Goal: Task Accomplishment & Management: Complete application form

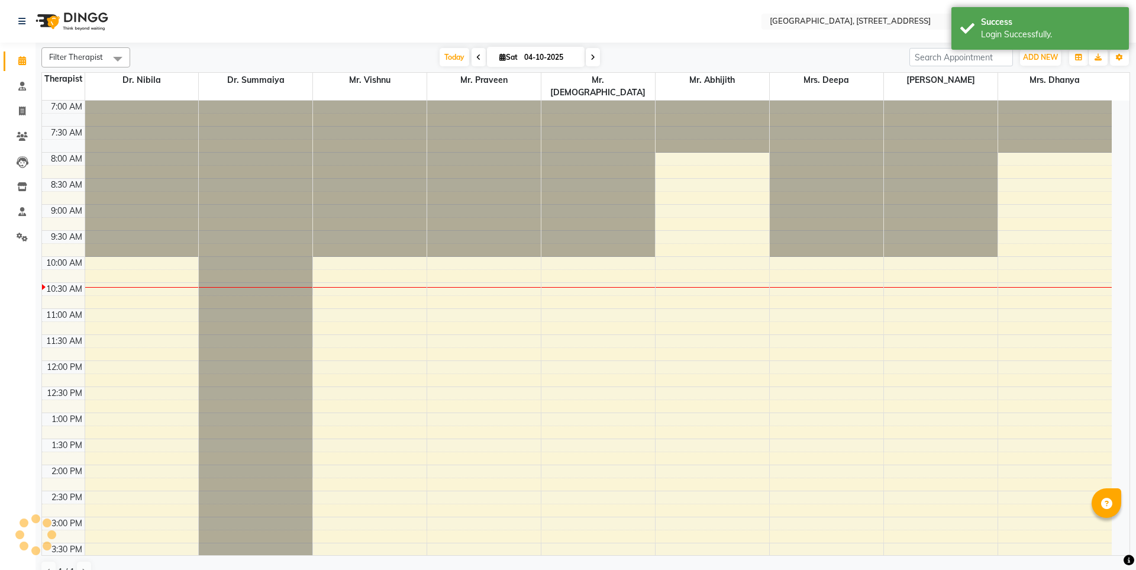
select select "en"
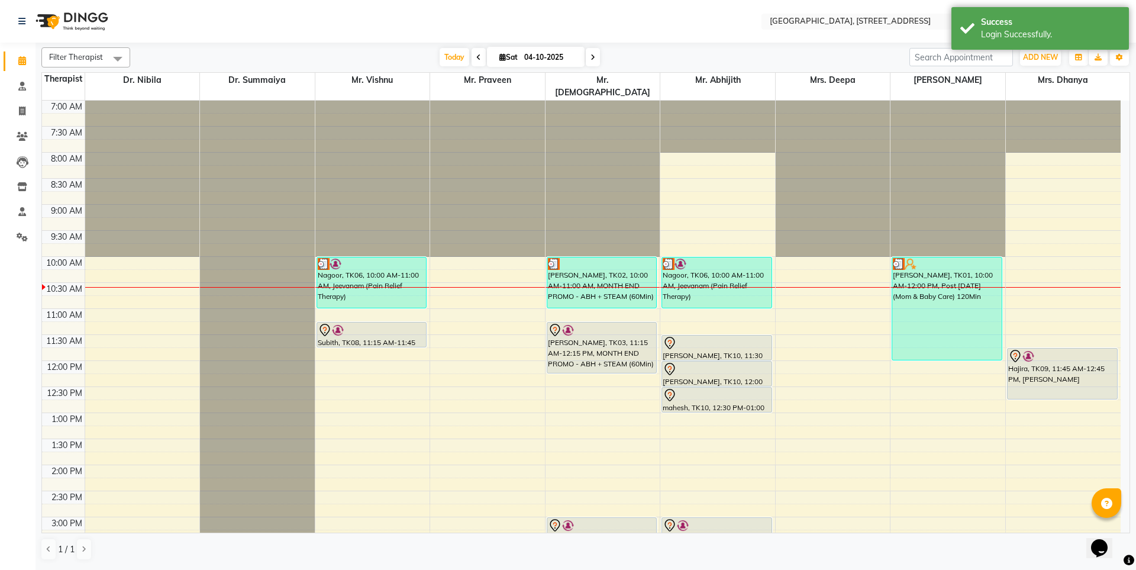
click at [478, 55] on icon at bounding box center [478, 57] width 5 height 7
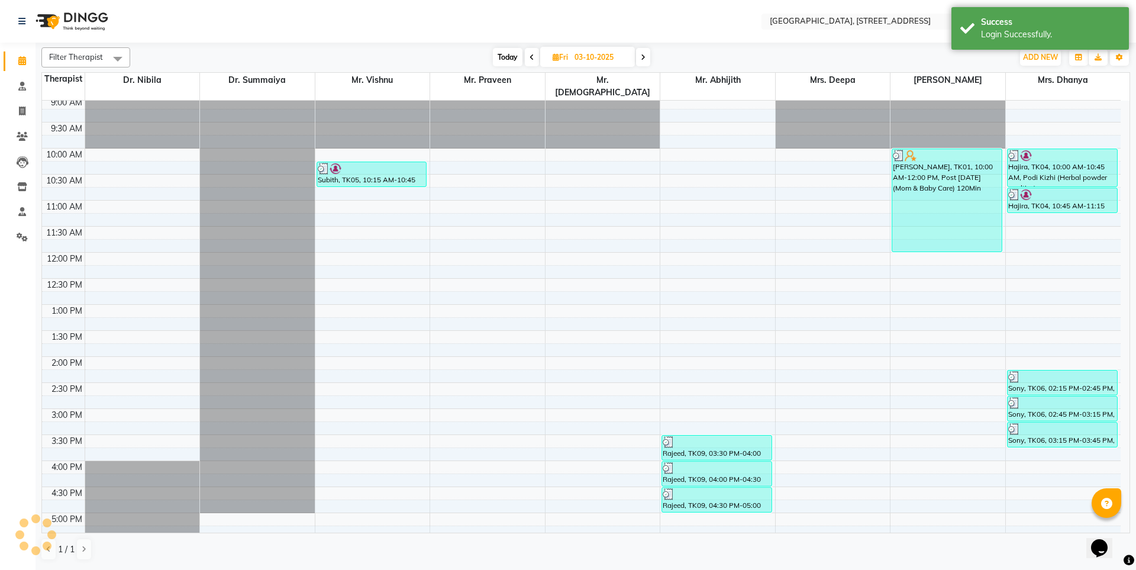
scroll to position [98, 0]
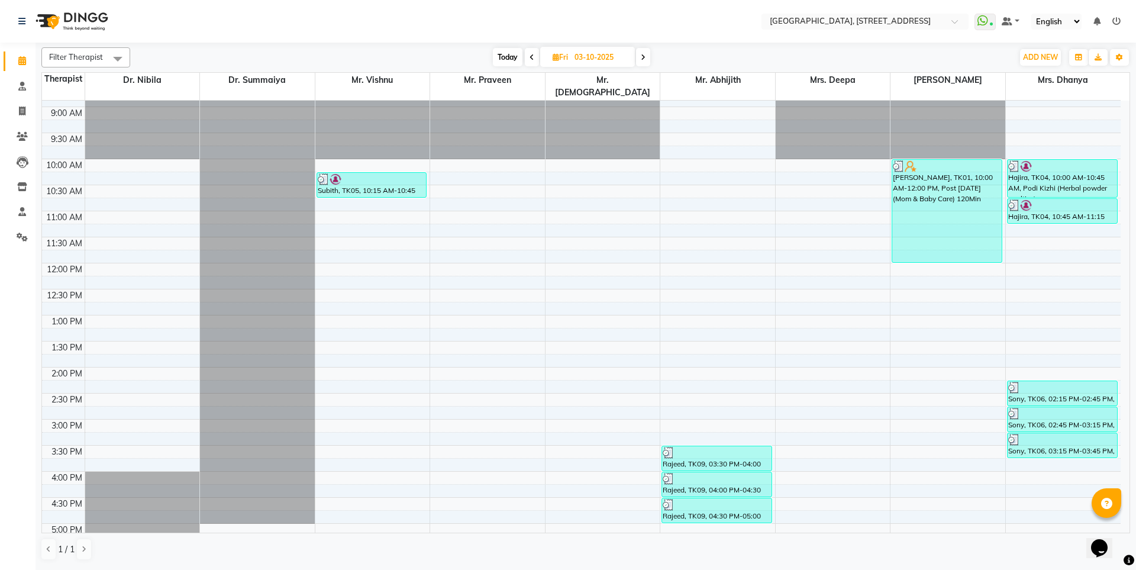
click at [644, 57] on icon at bounding box center [643, 57] width 5 height 7
type input "04-10-2025"
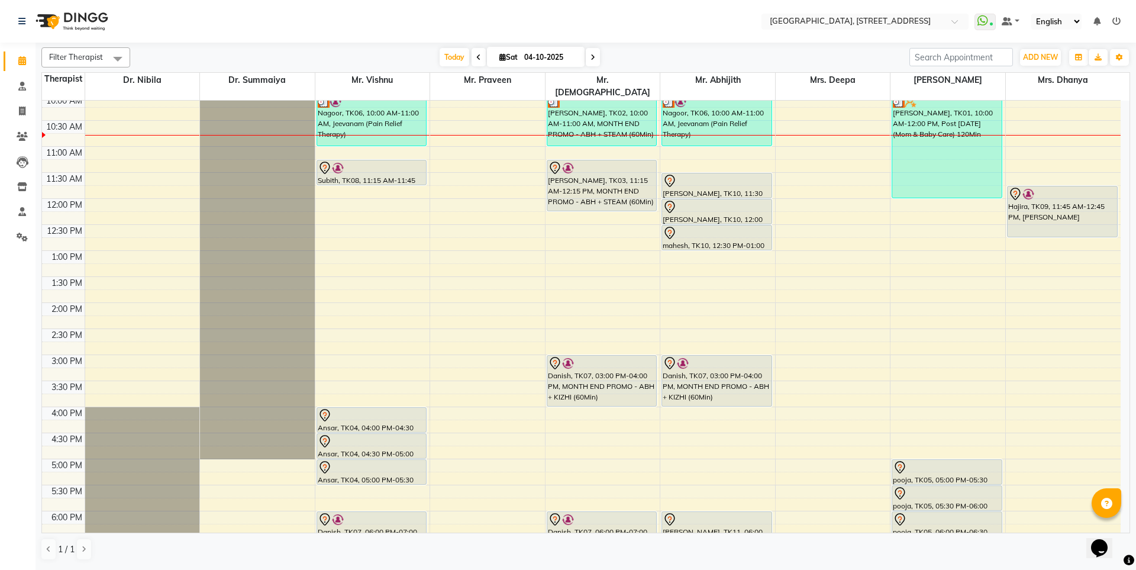
scroll to position [151, 0]
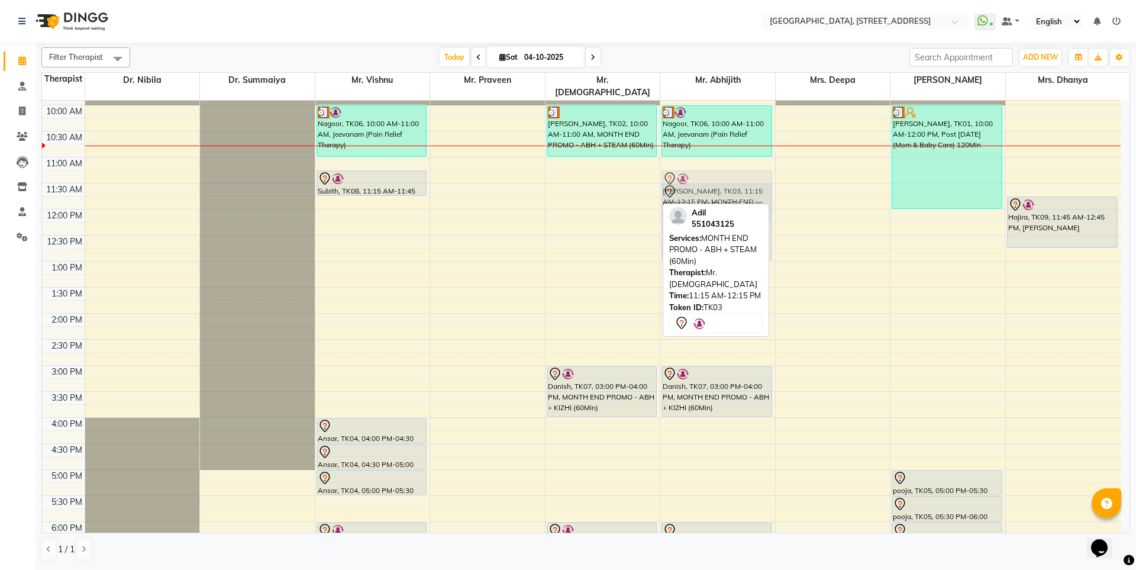
drag, startPoint x: 578, startPoint y: 176, endPoint x: 670, endPoint y: 170, distance: 92.5
click at [670, 170] on tr "Nagoor, TK06, 10:00 AM-11:00 AM, Jeevanam (Pain Relief Therapy) Subith, TK08, 1…" at bounding box center [581, 365] width 1079 height 833
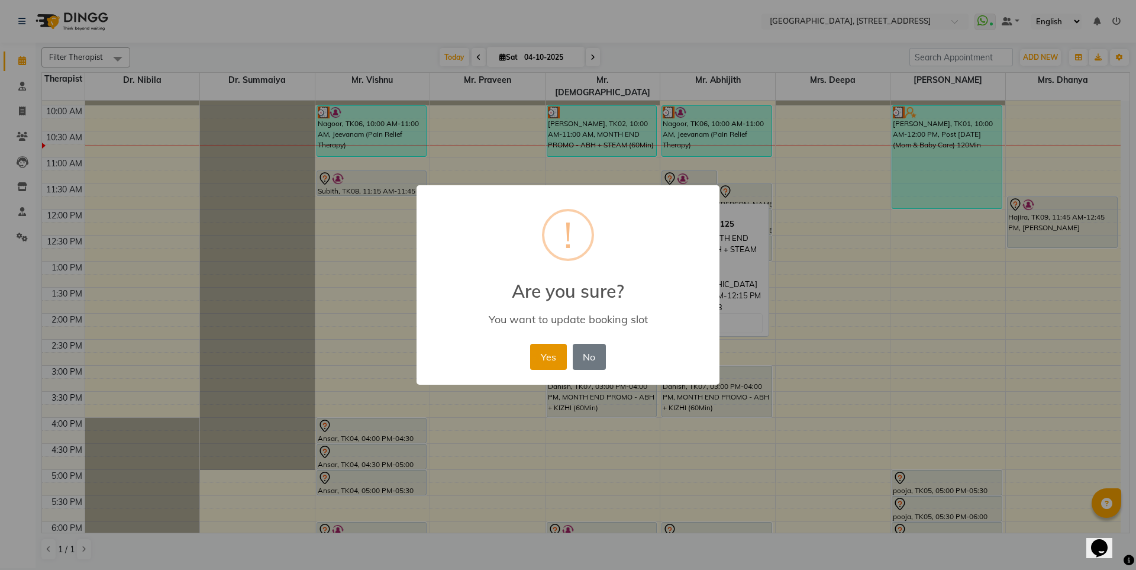
click at [551, 361] on button "Yes" at bounding box center [548, 357] width 36 height 26
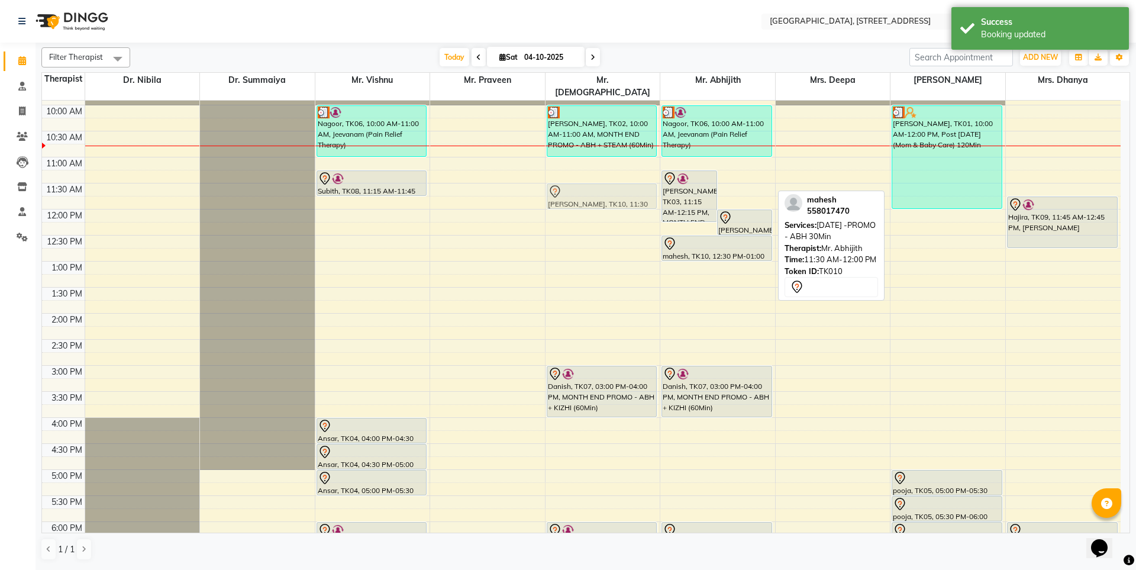
drag, startPoint x: 738, startPoint y: 185, endPoint x: 636, endPoint y: 185, distance: 102.4
click at [636, 185] on tr "Nagoor, TK06, 10:00 AM-11:00 AM, Jeevanam (Pain Relief Therapy) Subith, TK08, 1…" at bounding box center [581, 365] width 1079 height 833
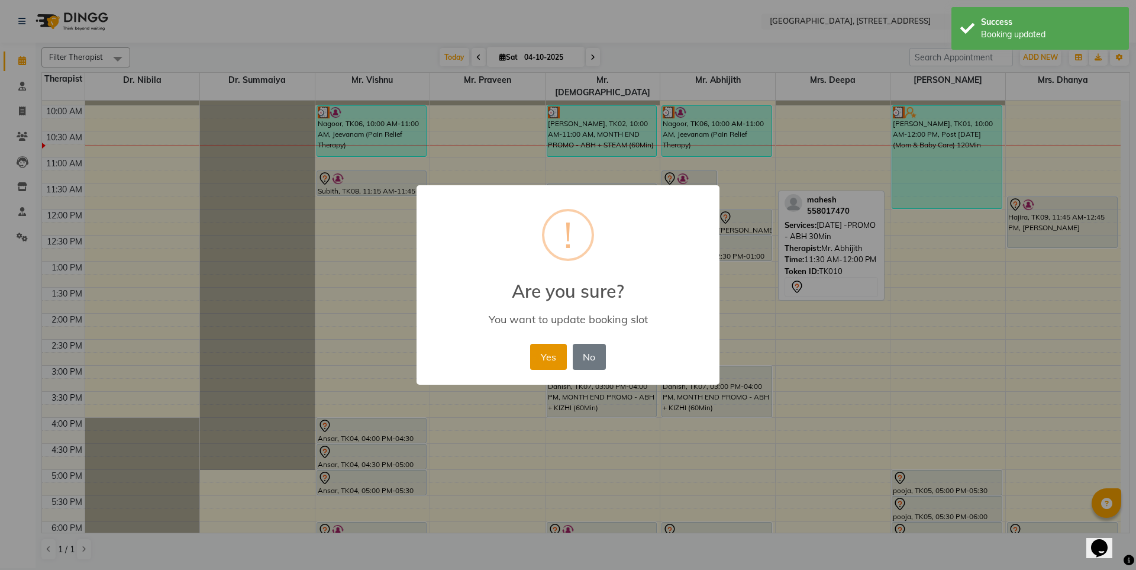
click at [547, 353] on button "Yes" at bounding box center [548, 357] width 36 height 26
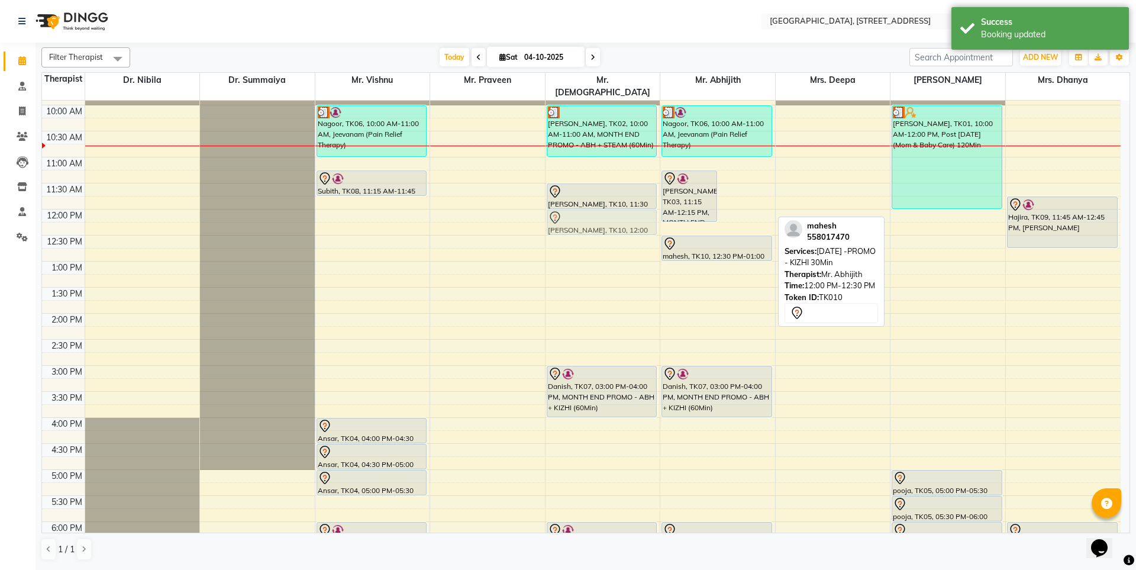
drag, startPoint x: 734, startPoint y: 211, endPoint x: 632, endPoint y: 211, distance: 101.8
click at [632, 211] on tr "Nagoor, TK06, 10:00 AM-11:00 AM, Jeevanam (Pain Relief Therapy) Subith, TK08, 1…" at bounding box center [581, 365] width 1079 height 833
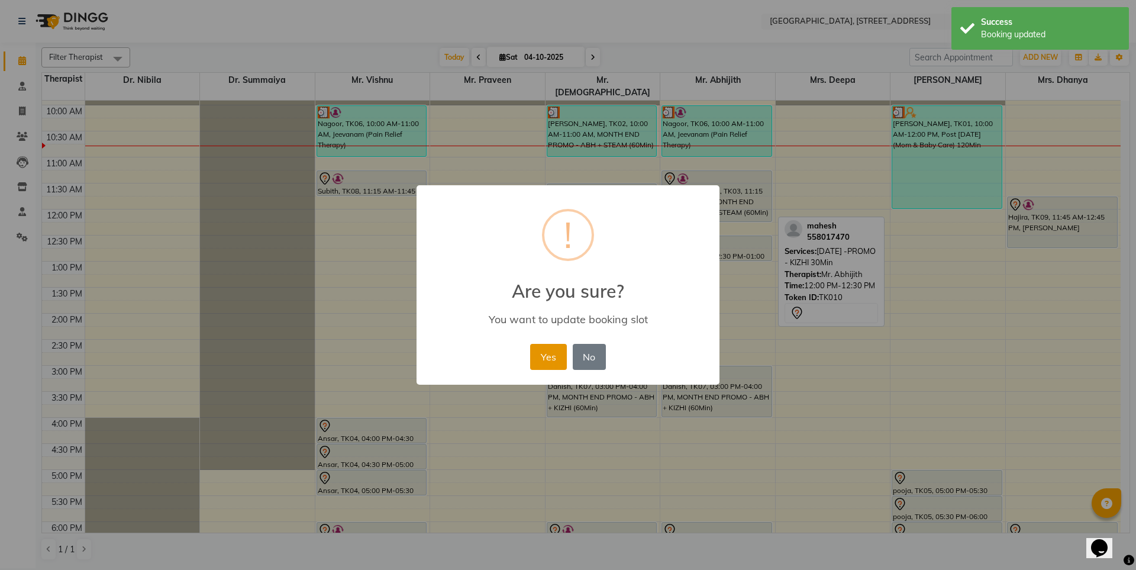
click at [551, 349] on button "Yes" at bounding box center [548, 357] width 36 height 26
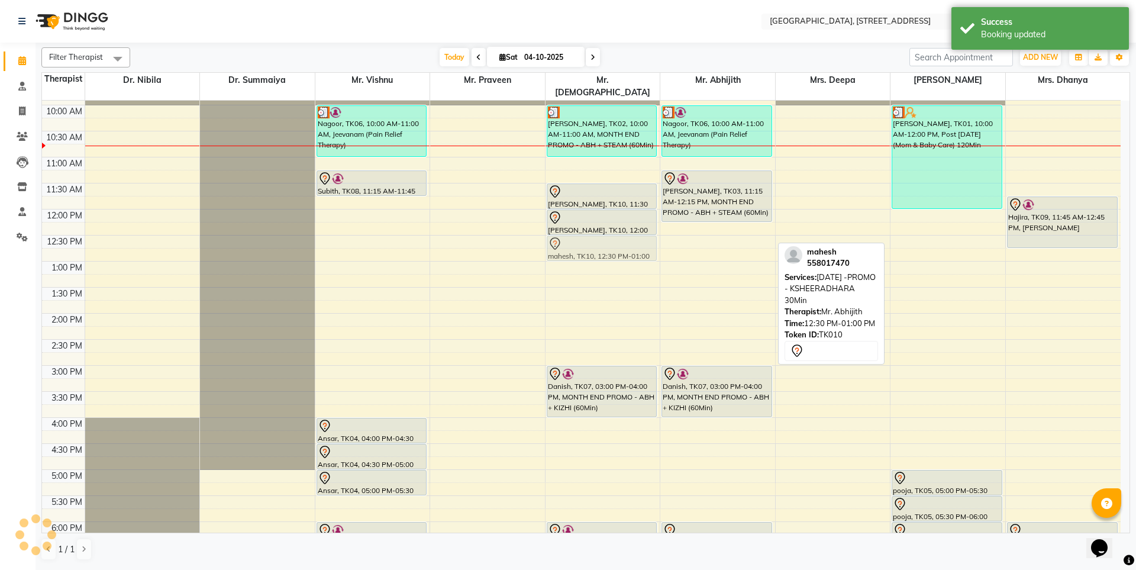
drag, startPoint x: 700, startPoint y: 237, endPoint x: 631, endPoint y: 234, distance: 69.3
click at [631, 234] on tr "Nagoor, TK06, 10:00 AM-11:00 AM, Jeevanam (Pain Relief Therapy) Subith, TK08, 1…" at bounding box center [581, 365] width 1079 height 833
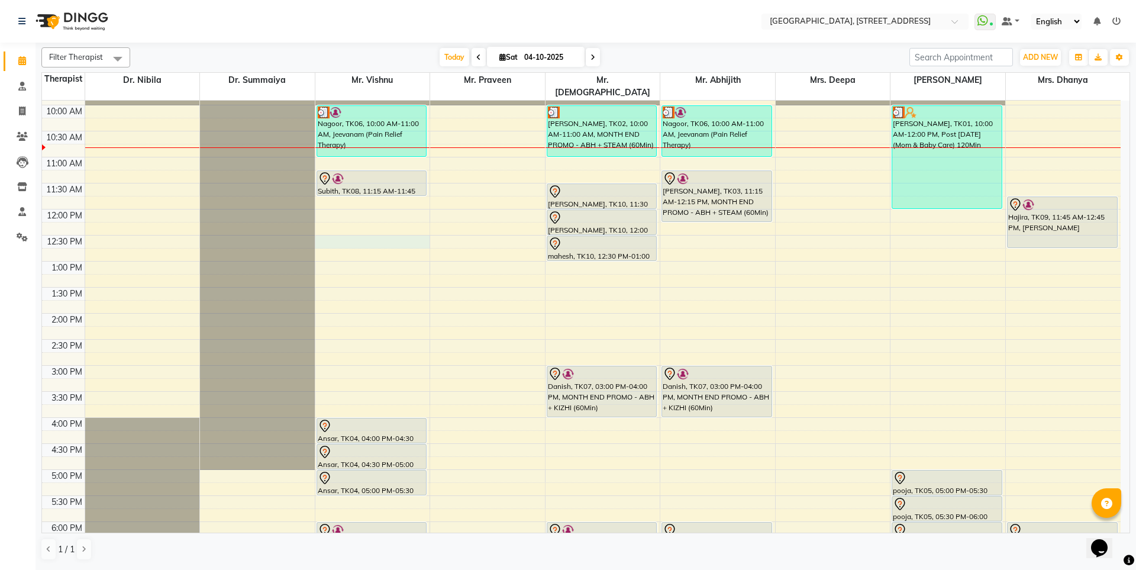
click at [349, 230] on div "7:00 AM 7:30 AM 8:00 AM 8:30 AM 9:00 AM 9:30 AM 10:00 AM 10:30 AM 11:00 AM 11:3…" at bounding box center [581, 365] width 1079 height 833
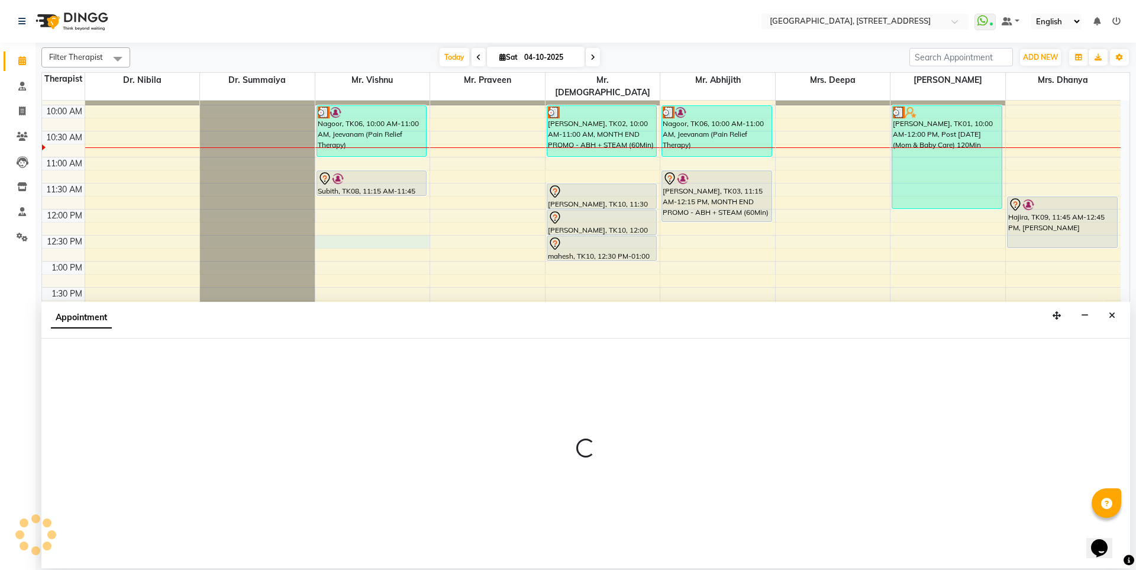
select select "27240"
select select "750"
select select "tentative"
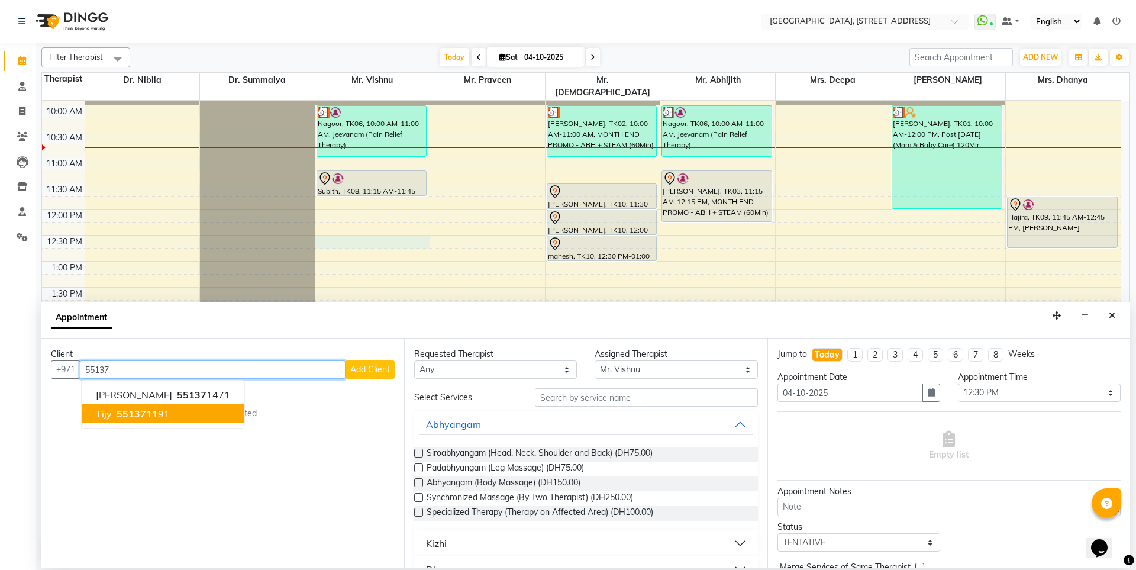
click at [123, 415] on span "55137" at bounding box center [132, 414] width 30 height 12
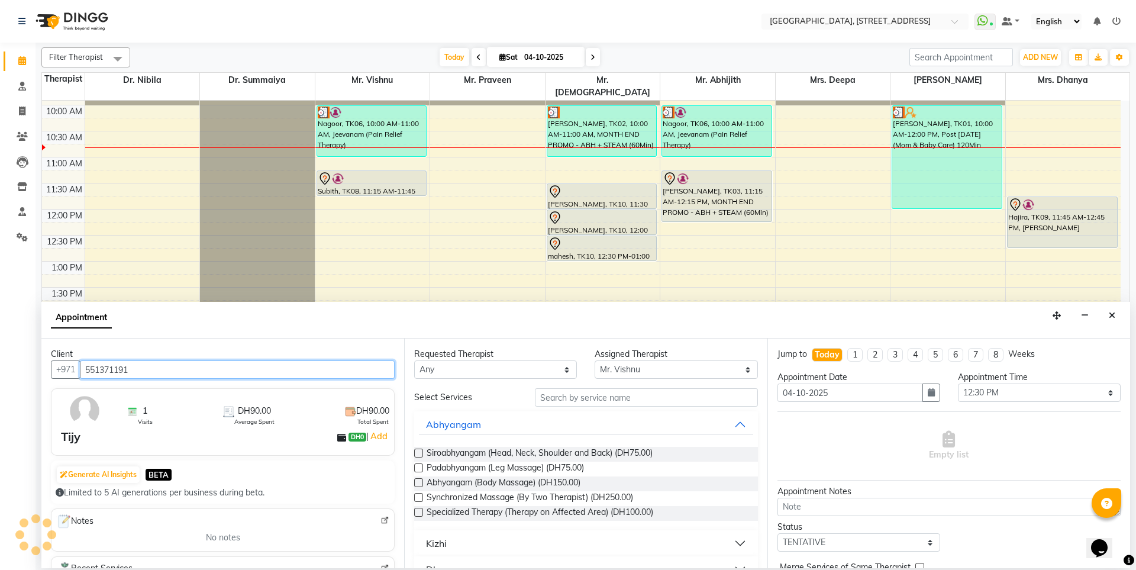
type input "551371191"
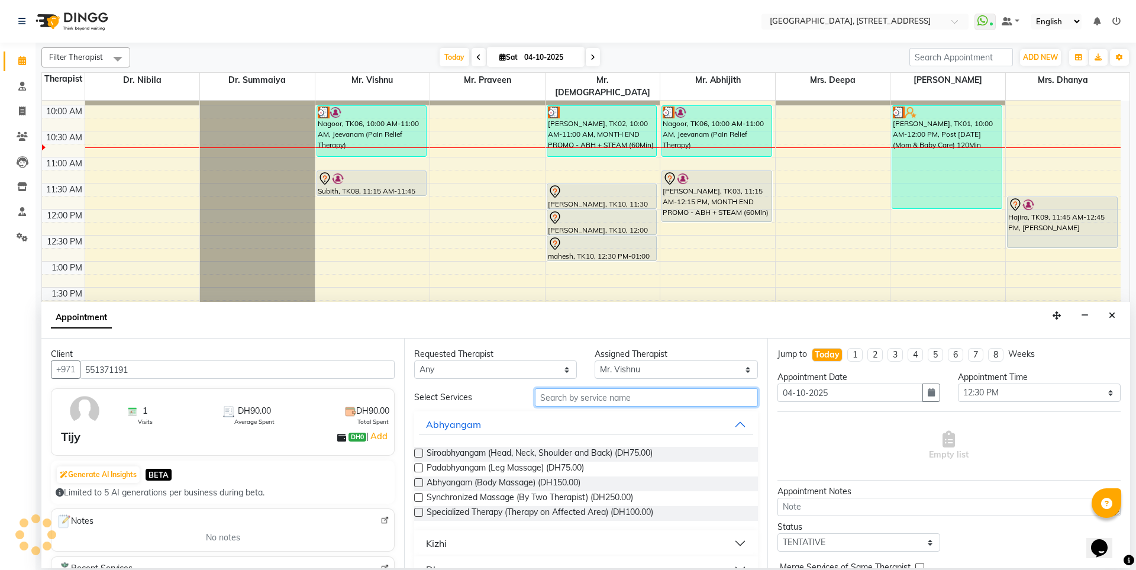
click at [593, 400] on input "text" at bounding box center [646, 397] width 223 height 18
click at [1109, 315] on icon "Close" at bounding box center [1112, 315] width 7 height 8
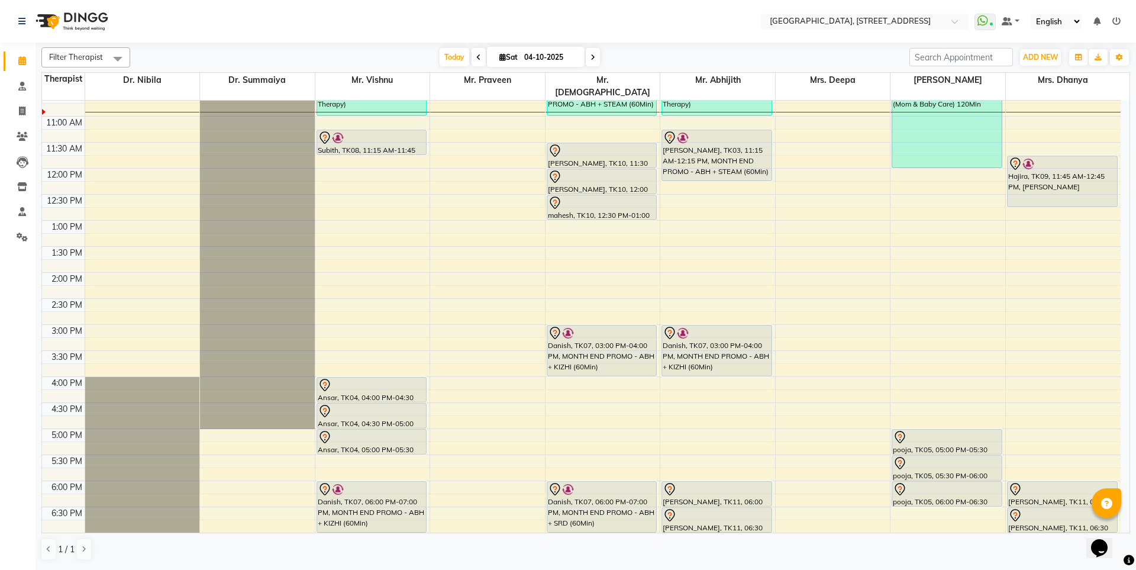
scroll to position [211, 0]
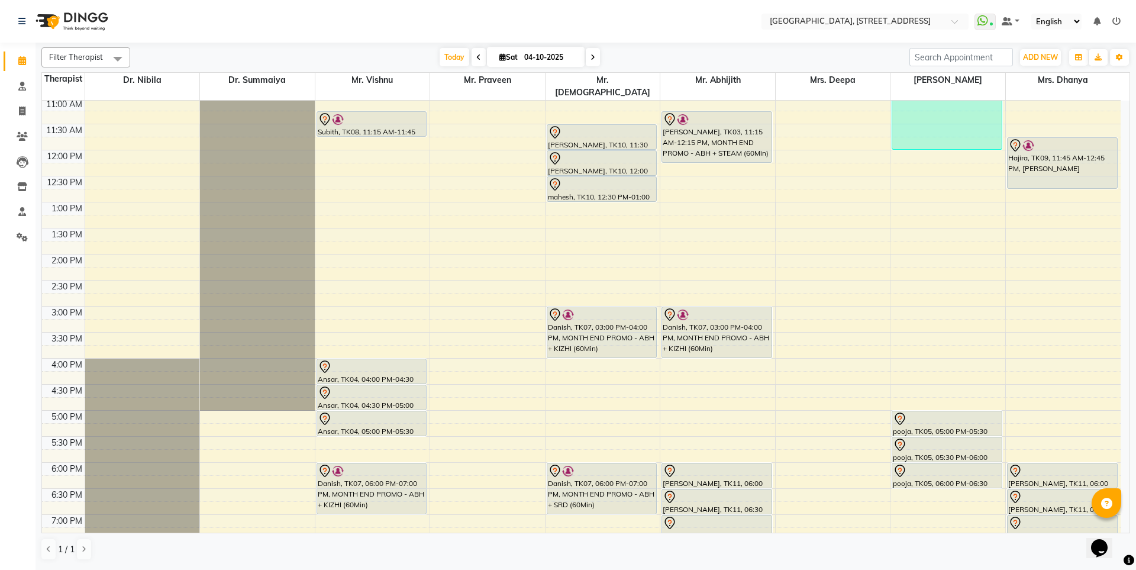
click at [1033, 302] on div "7:00 AM 7:30 AM 8:00 AM 8:30 AM 9:00 AM 9:30 AM 10:00 AM 10:30 AM 11:00 AM 11:3…" at bounding box center [581, 306] width 1079 height 833
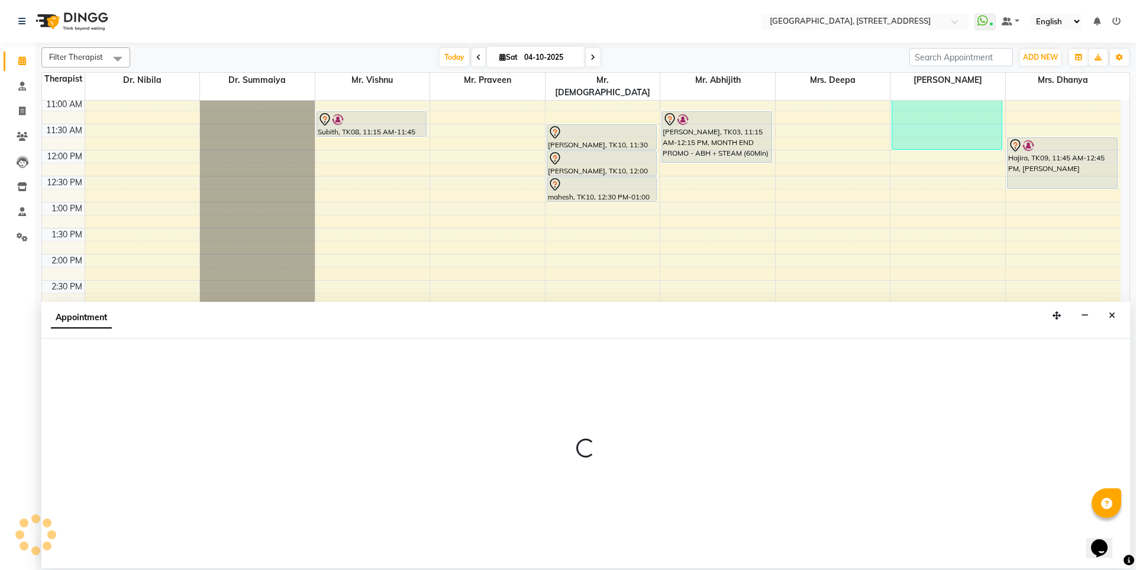
select select "64145"
select select "900"
select select "tentative"
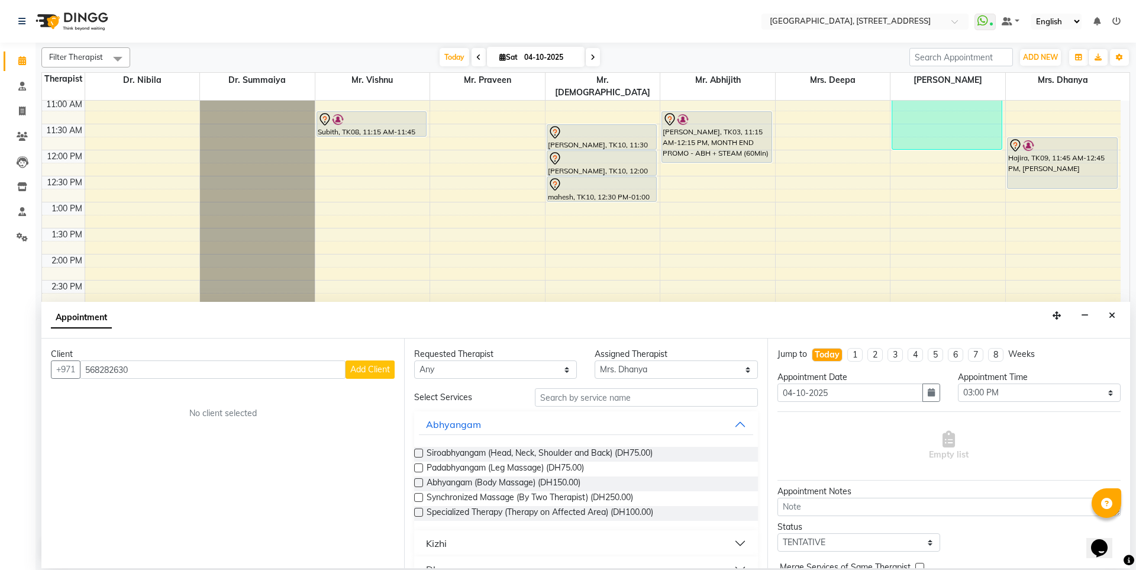
type input "568282630"
click at [367, 370] on span "Add Client" at bounding box center [370, 369] width 40 height 11
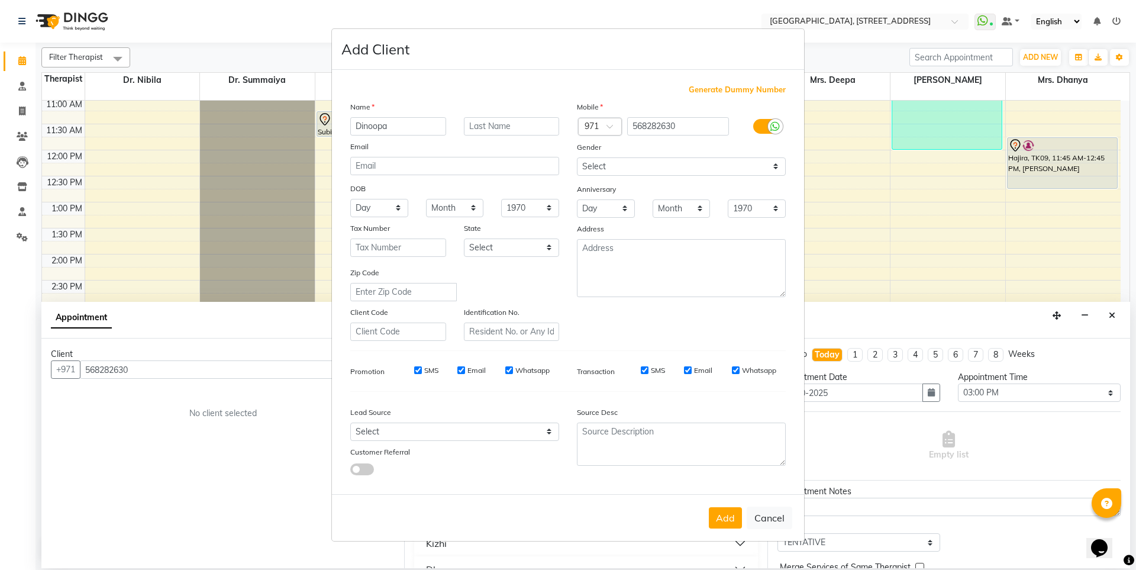
type input "Dinoopa"
drag, startPoint x: 598, startPoint y: 160, endPoint x: 600, endPoint y: 167, distance: 6.7
click at [598, 160] on select "Select Male Female Other Prefer Not To Say" at bounding box center [681, 166] width 209 height 18
select select "female"
click at [577, 157] on select "Select Male Female Other Prefer Not To Say" at bounding box center [681, 166] width 209 height 18
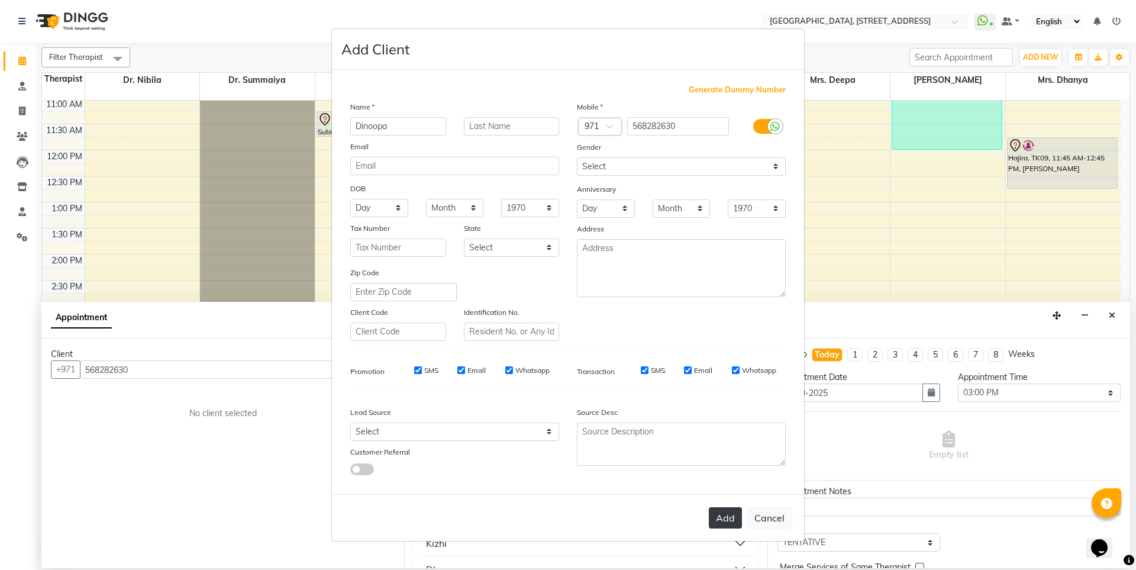
click at [733, 518] on button "Add" at bounding box center [725, 517] width 33 height 21
select select
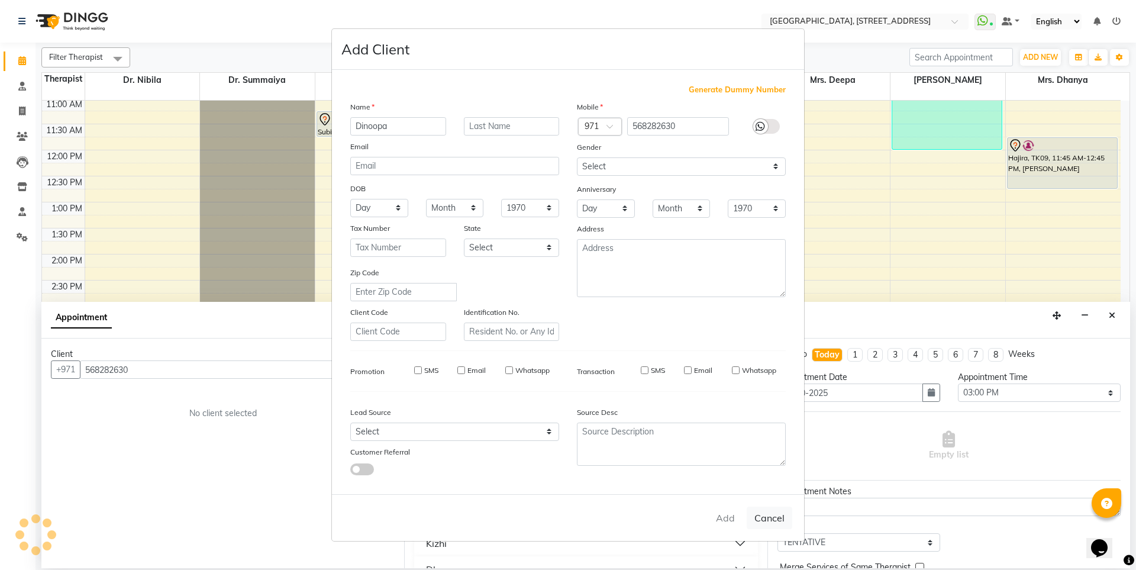
select select
checkbox input "false"
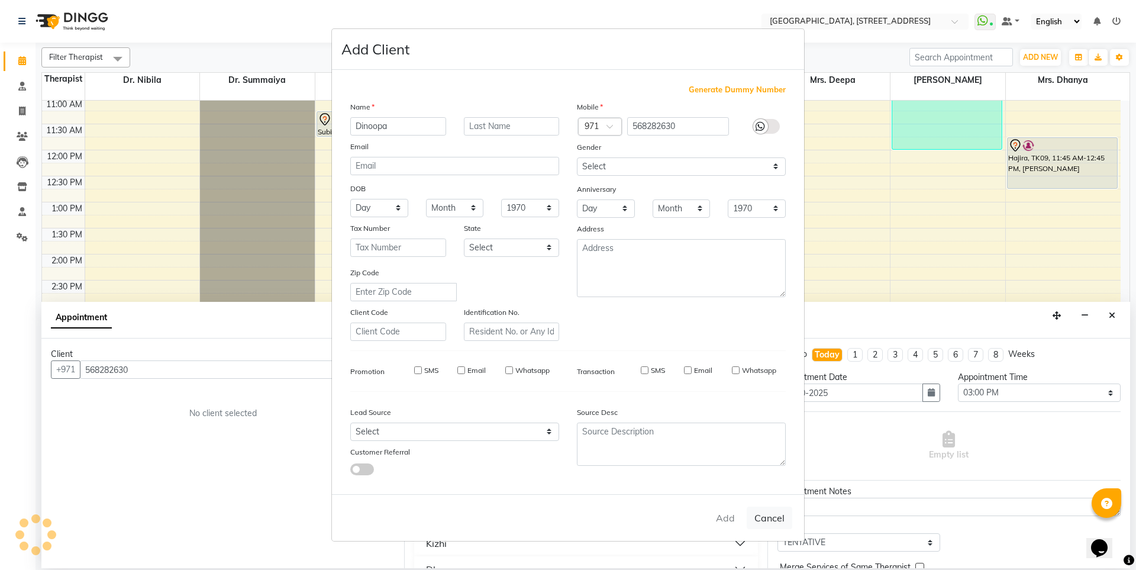
checkbox input "false"
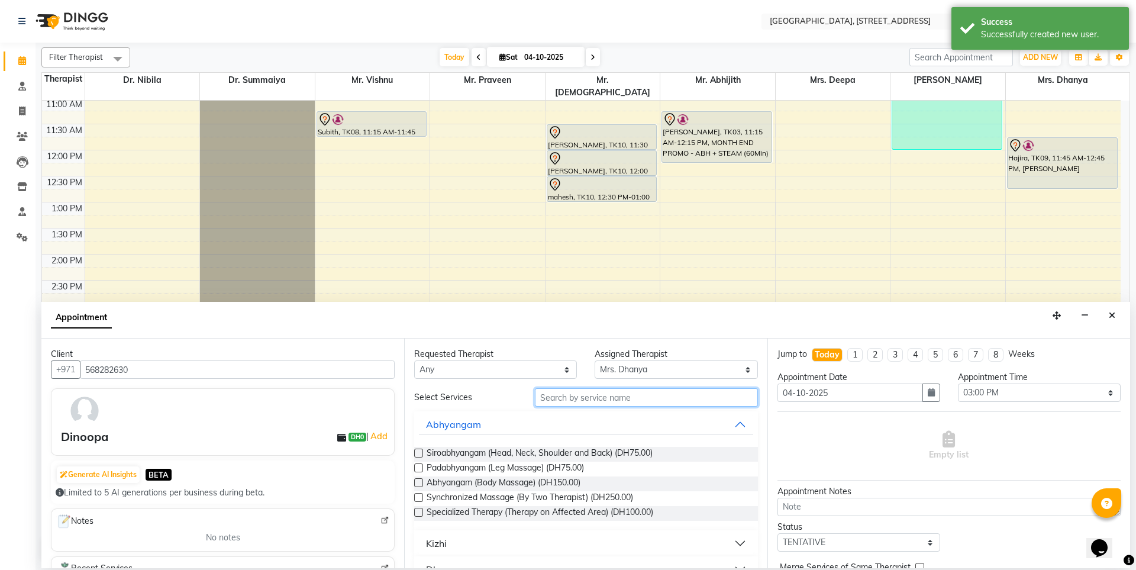
click at [593, 398] on input "text" at bounding box center [646, 397] width 223 height 18
type input "ramada"
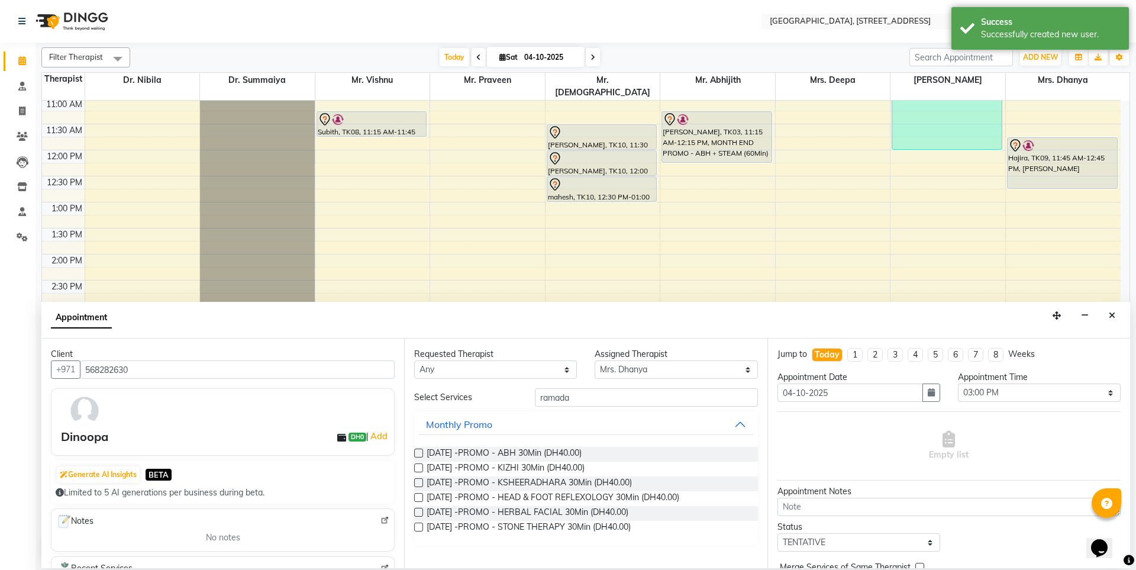
drag, startPoint x: 417, startPoint y: 452, endPoint x: 422, endPoint y: 456, distance: 6.7
click at [417, 452] on label at bounding box center [418, 453] width 9 height 9
click at [417, 452] on input "checkbox" at bounding box center [418, 454] width 8 height 8
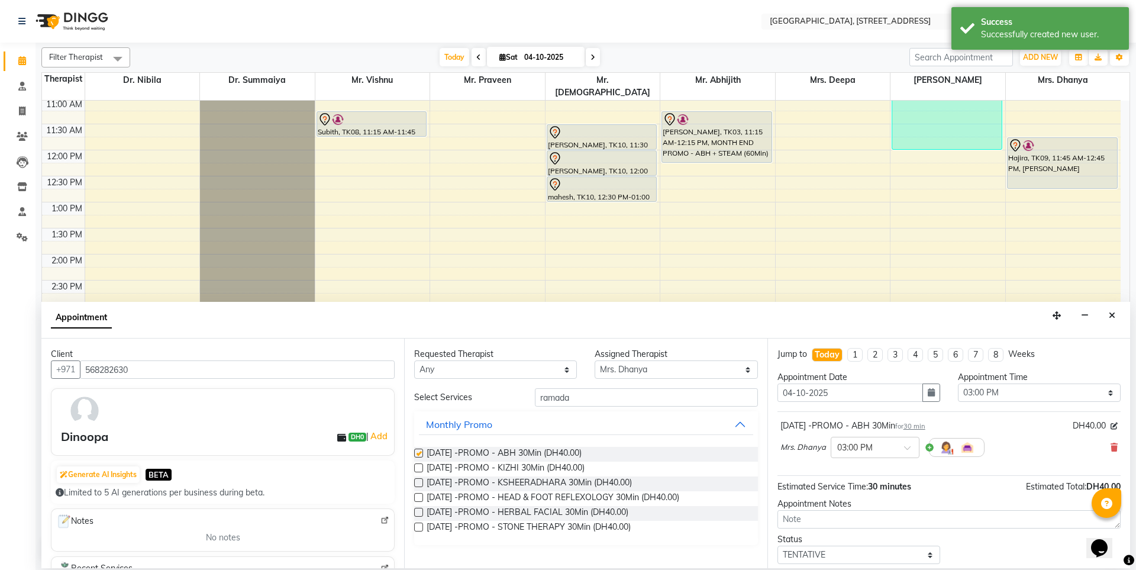
checkbox input "false"
click at [418, 466] on label at bounding box center [418, 467] width 9 height 9
click at [418, 466] on input "checkbox" at bounding box center [418, 469] width 8 height 8
checkbox input "false"
click at [418, 496] on label at bounding box center [418, 497] width 9 height 9
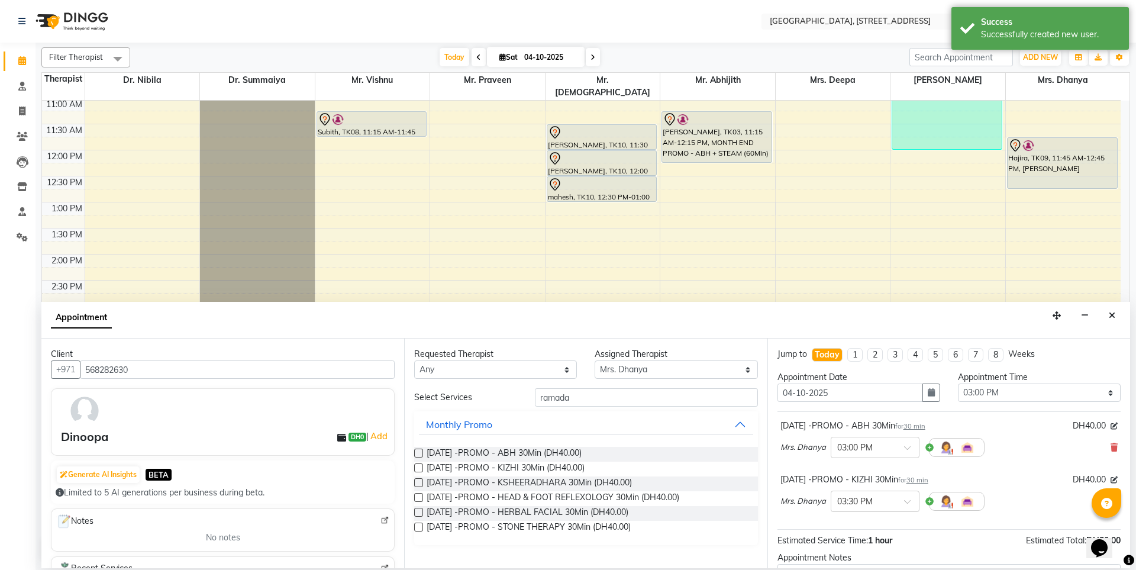
click at [418, 496] on input "checkbox" at bounding box center [418, 499] width 8 height 8
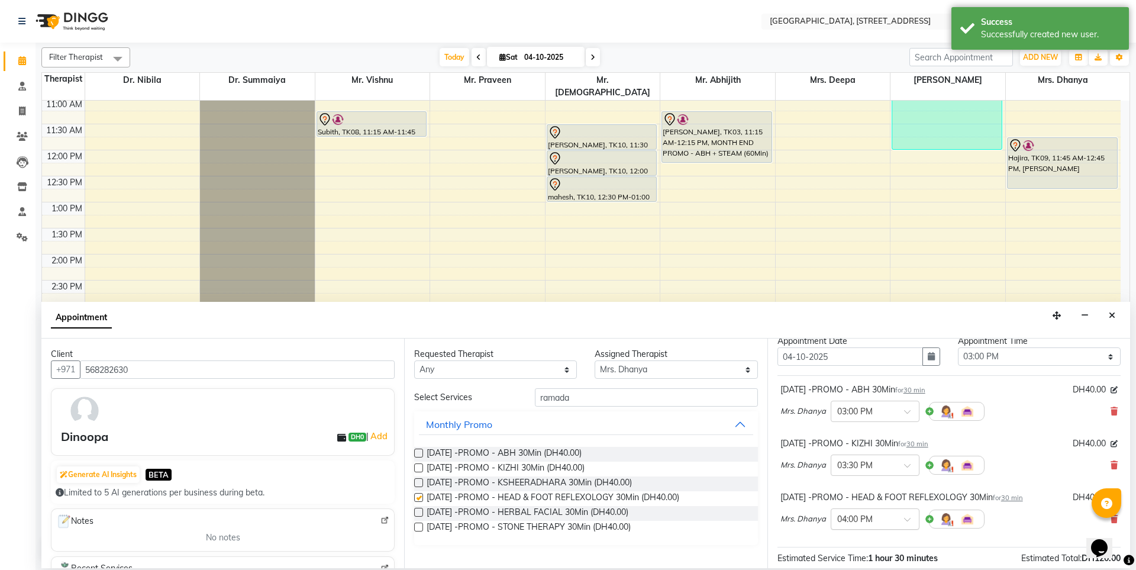
checkbox input "false"
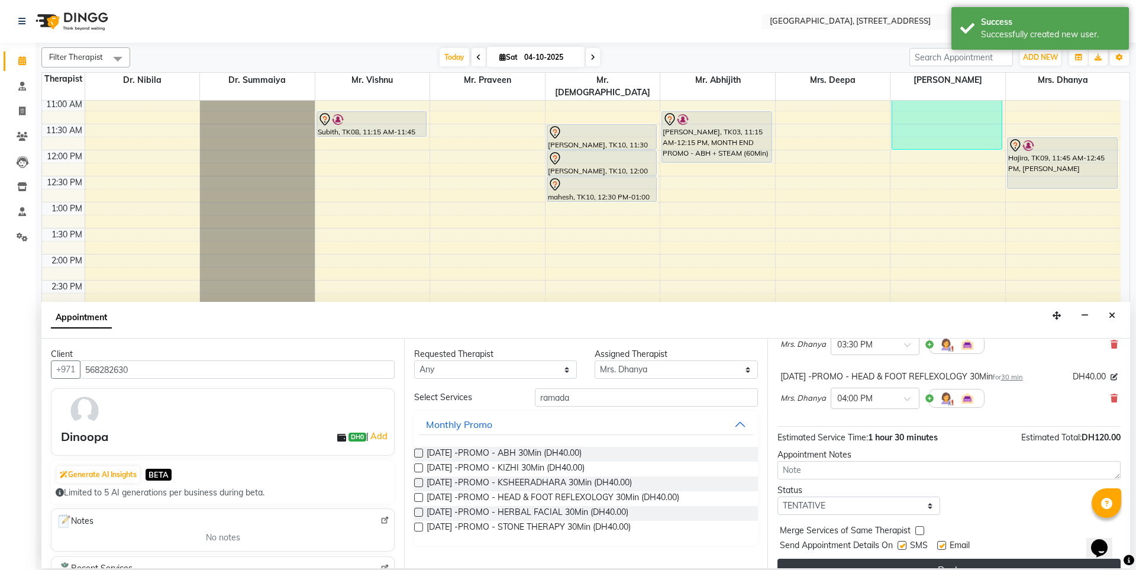
scroll to position [178, 0]
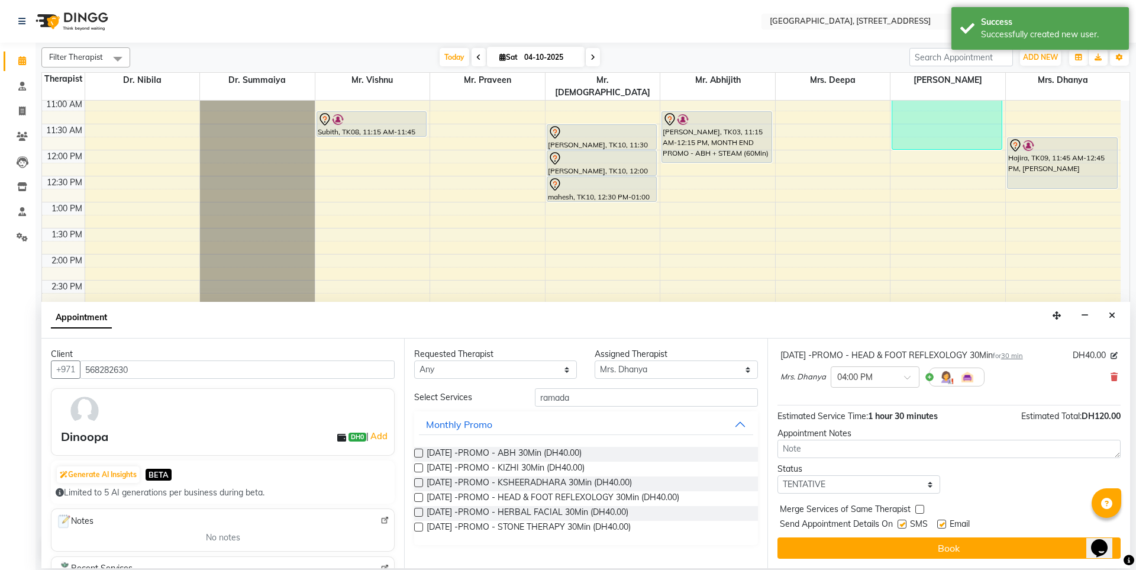
drag, startPoint x: 888, startPoint y: 553, endPoint x: 896, endPoint y: 550, distance: 8.2
click at [888, 552] on button "Book" at bounding box center [949, 547] width 343 height 21
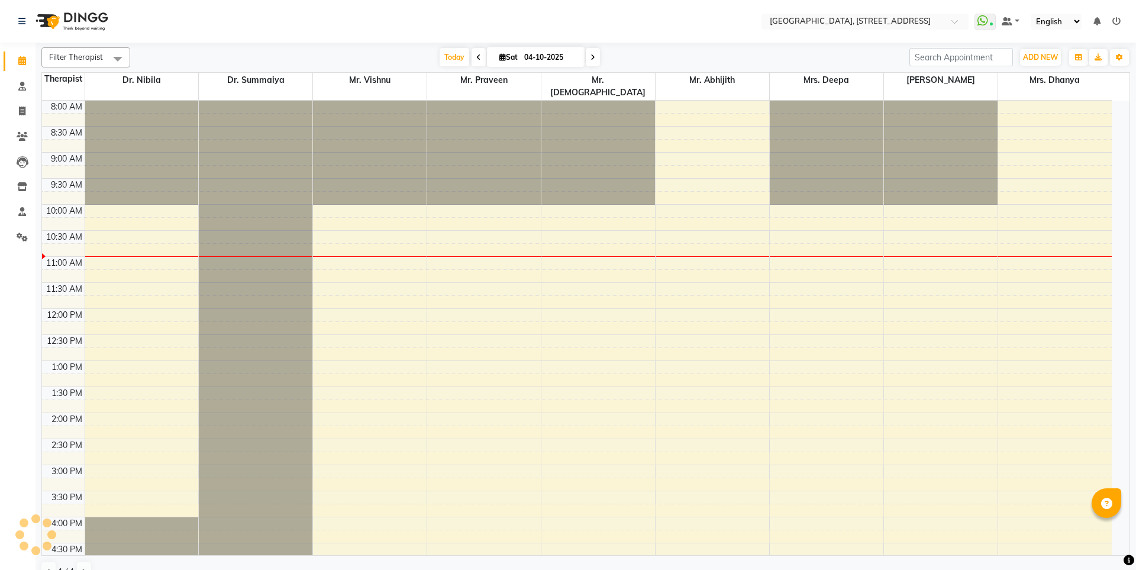
select select "en"
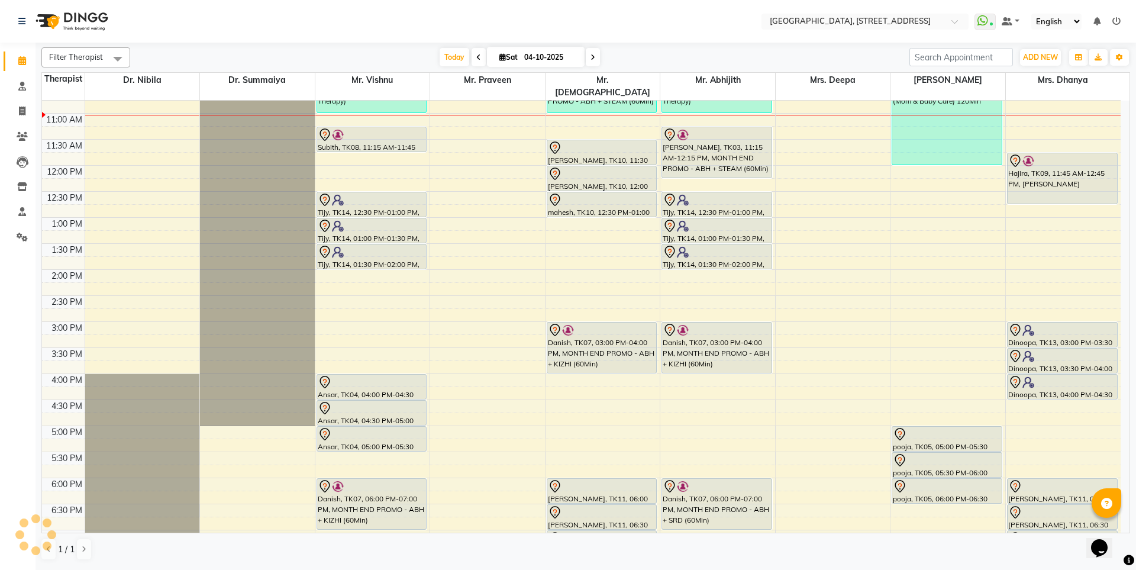
scroll to position [92, 0]
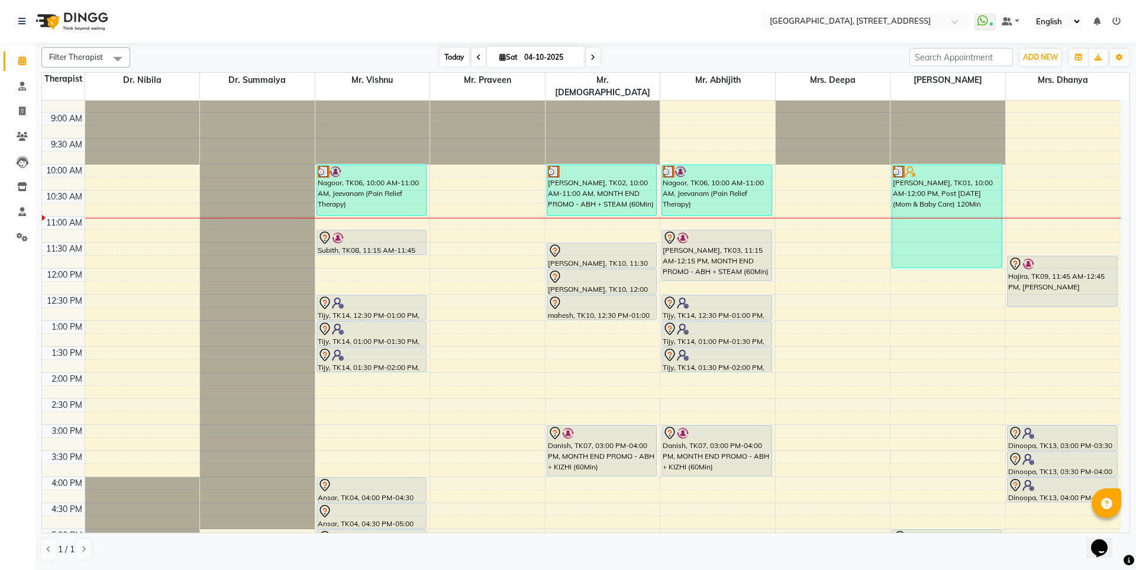
click at [447, 59] on span "Today" at bounding box center [455, 57] width 30 height 18
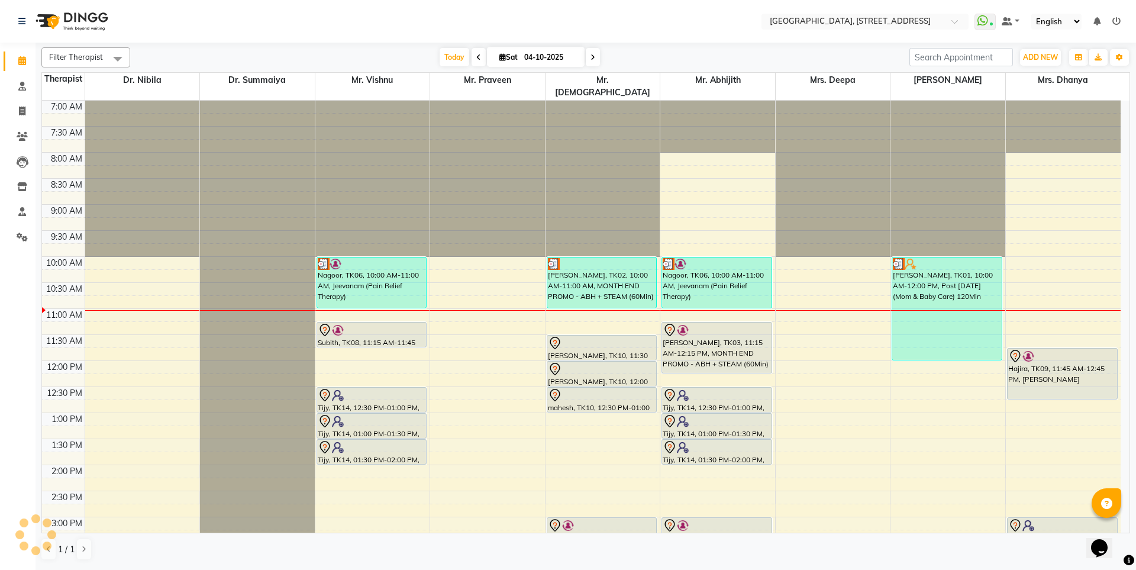
scroll to position [209, 0]
